Goal: Task Accomplishment & Management: Use online tool/utility

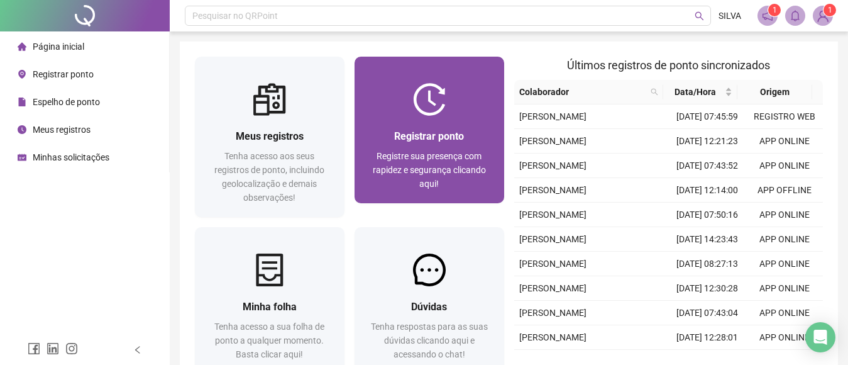
click at [441, 127] on div "Registrar ponto Registre sua presença com rapidez e segurança clicando aqui!" at bounding box center [430, 159] width 150 height 87
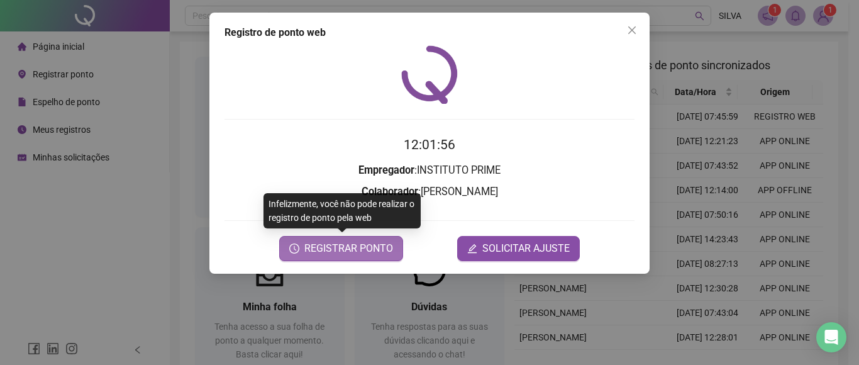
click at [353, 244] on span "REGISTRAR PONTO" at bounding box center [348, 248] width 89 height 15
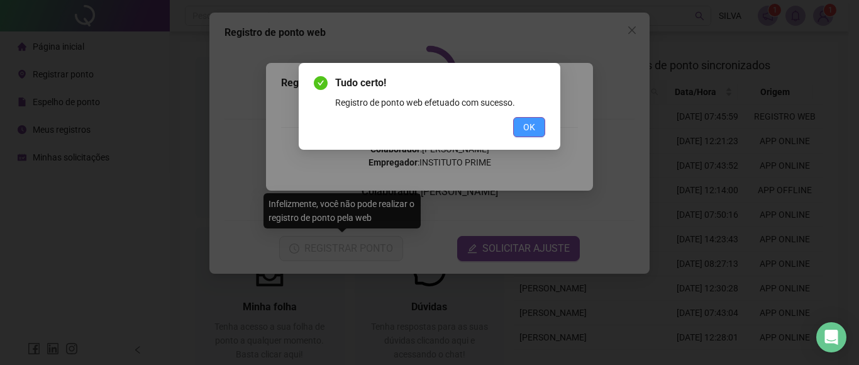
click at [530, 124] on span "OK" at bounding box center [529, 127] width 12 height 14
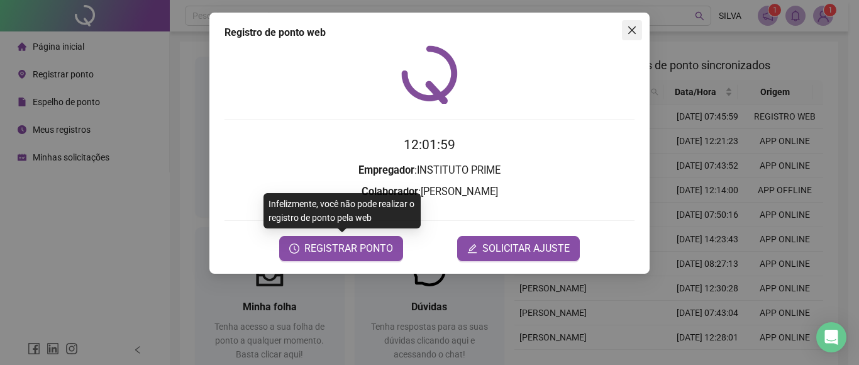
click at [632, 28] on icon "close" at bounding box center [632, 30] width 10 height 10
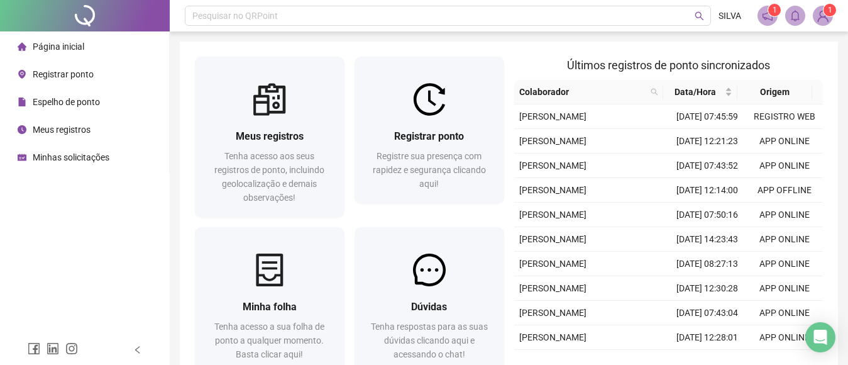
click at [829, 14] on span "1" at bounding box center [830, 10] width 4 height 9
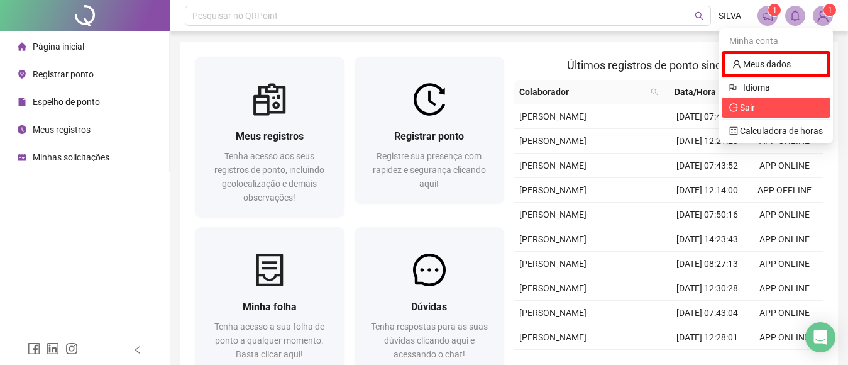
click at [753, 105] on span "Sair" at bounding box center [747, 107] width 15 height 10
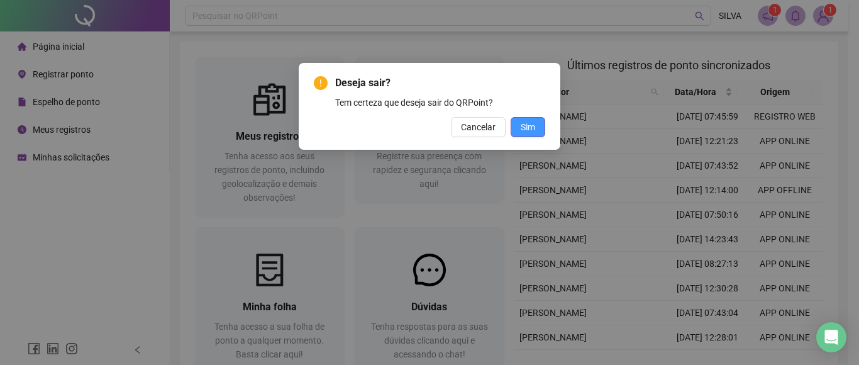
click at [532, 126] on span "Sim" at bounding box center [528, 127] width 14 height 14
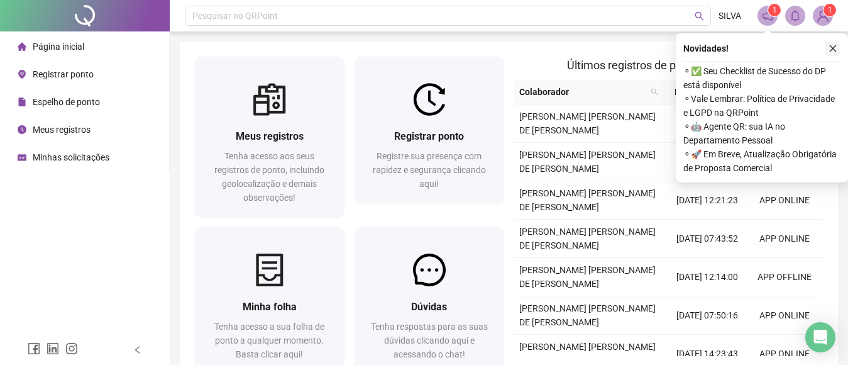
click at [829, 47] on icon "close" at bounding box center [833, 48] width 9 height 9
